Goal: Transaction & Acquisition: Purchase product/service

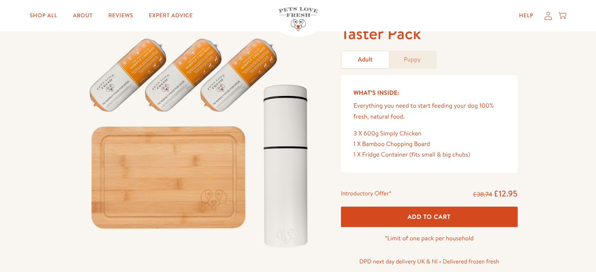
scroll to position [118, 0]
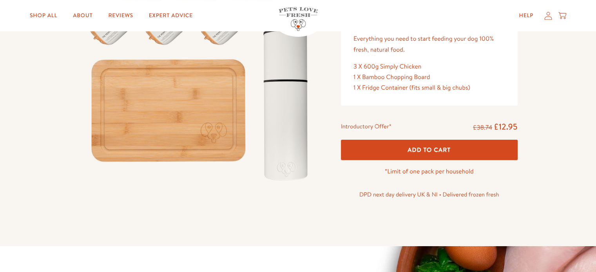
click at [426, 149] on span "Add To Cart" at bounding box center [428, 150] width 43 height 8
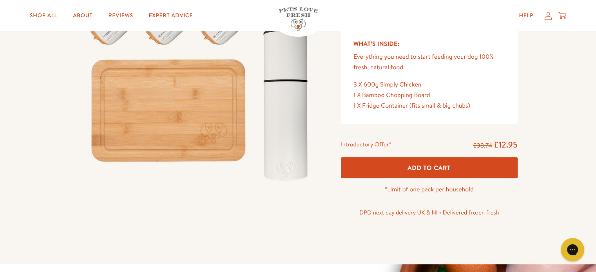
scroll to position [0, 0]
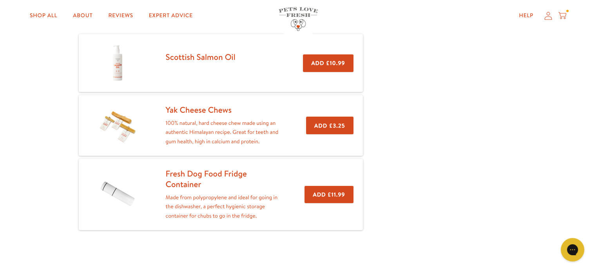
scroll to position [157, 0]
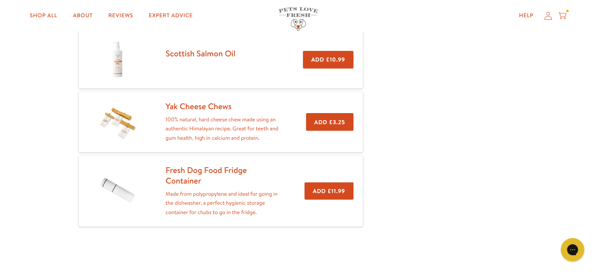
click at [327, 118] on button "Add £3.25" at bounding box center [329, 122] width 47 height 18
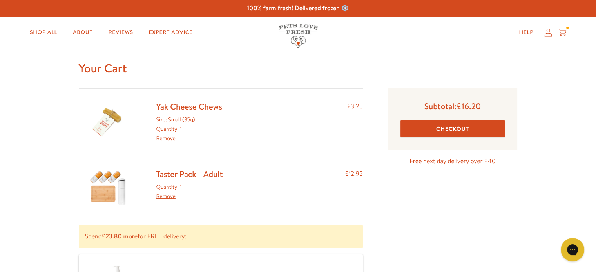
click at [442, 130] on button "Checkout" at bounding box center [452, 129] width 105 height 18
